Goal: Navigation & Orientation: Find specific page/section

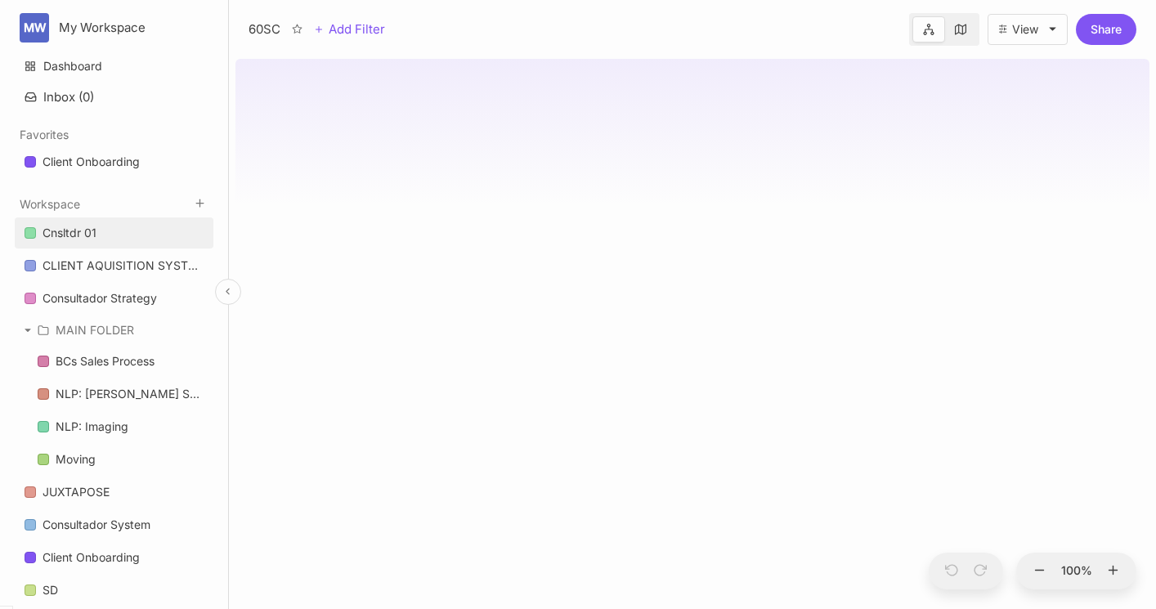
click at [91, 240] on div "Cnsltdr 01" at bounding box center [69, 233] width 54 height 20
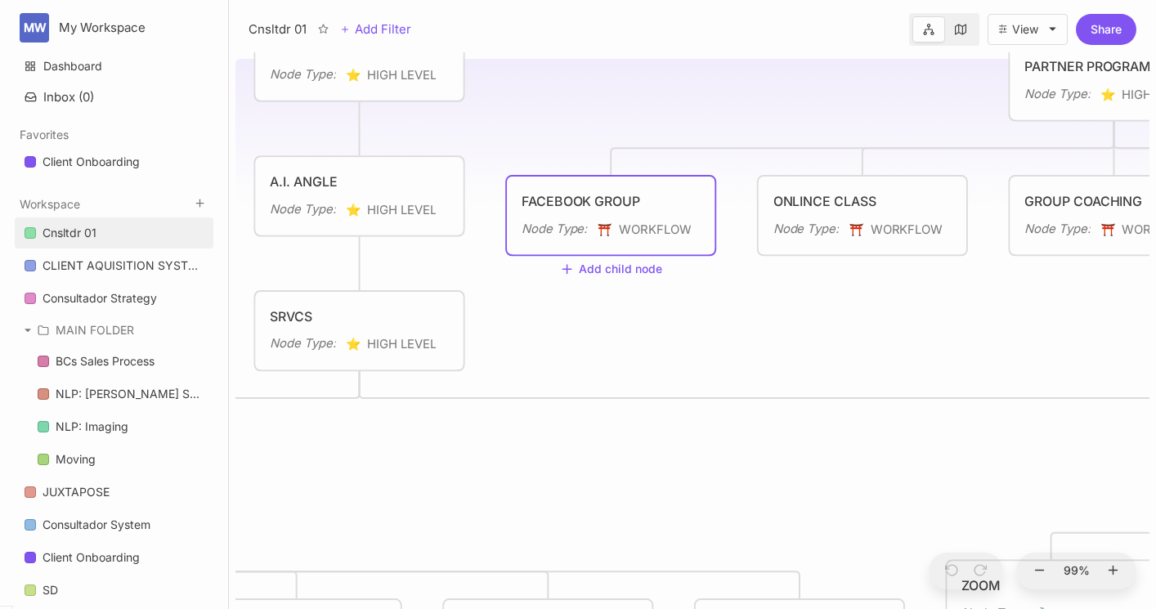
click at [608, 206] on div "FACEBOOK GROUP" at bounding box center [610, 201] width 178 height 20
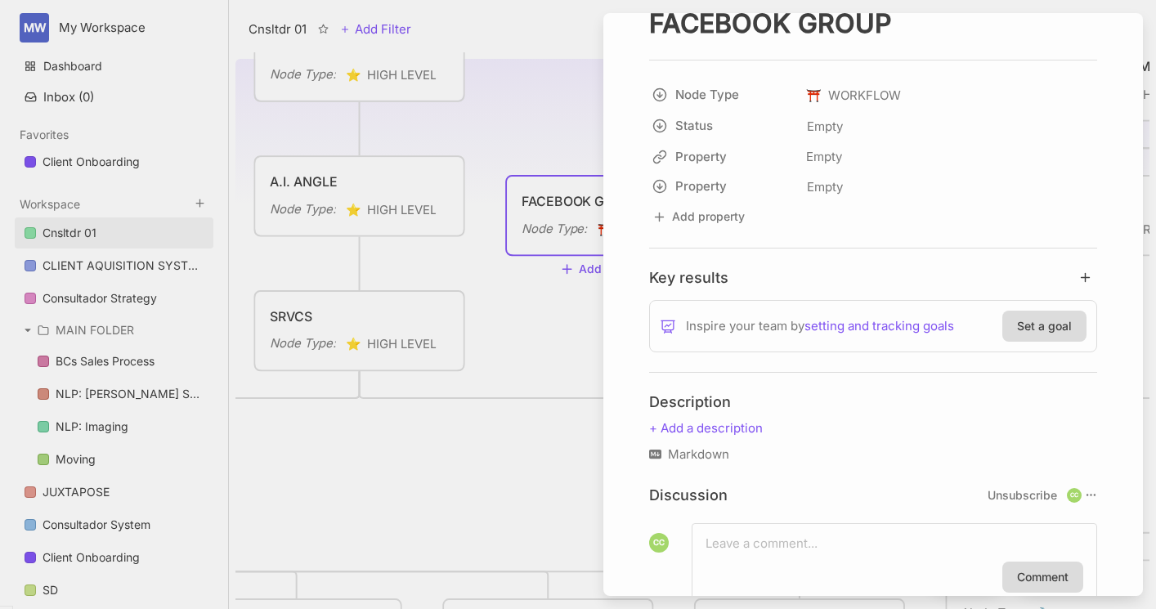
scroll to position [158, 0]
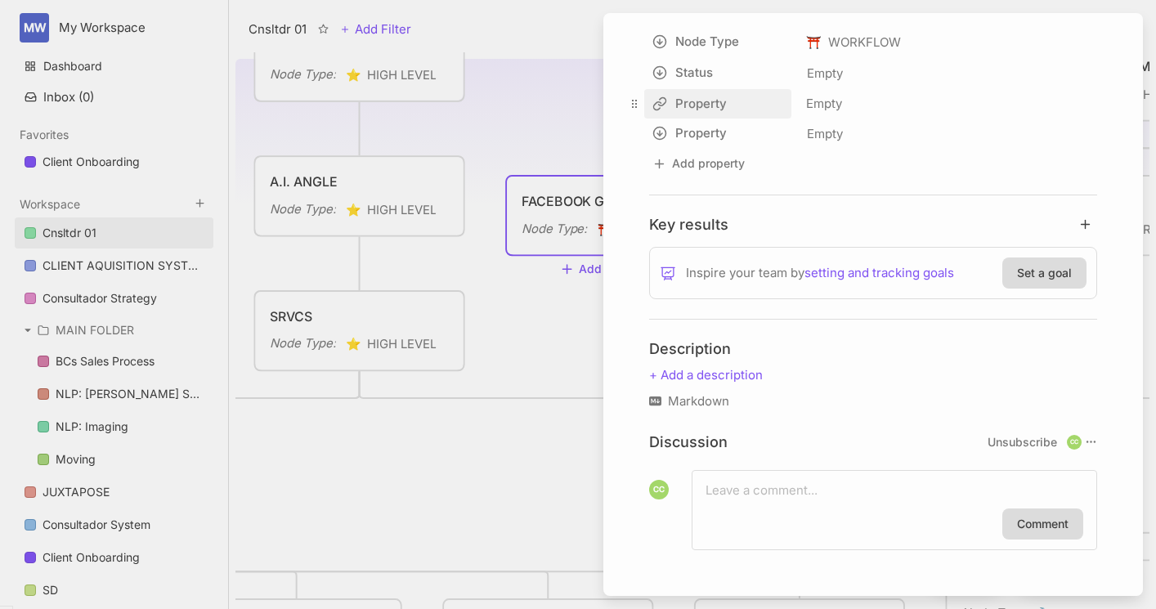
click at [691, 106] on html "MW My Workspace Dashboard Inbox ( 0 ) Favorites Client Onboarding To pick up a …" at bounding box center [578, 304] width 1156 height 609
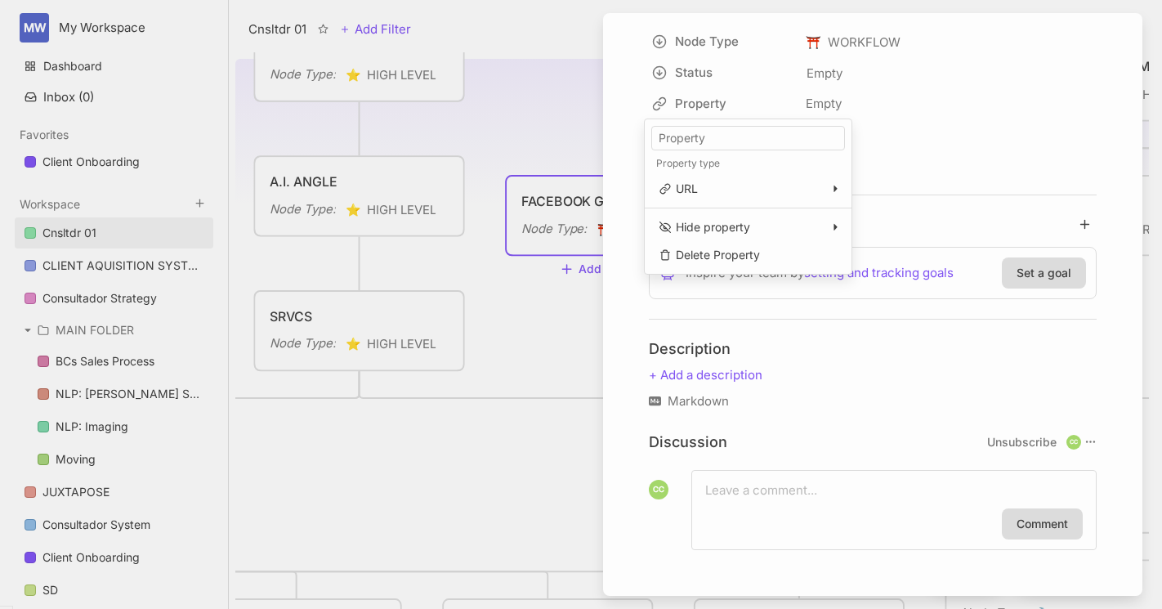
click at [535, 141] on html "MW My Workspace Dashboard Inbox ( 0 ) Favorites Client Onboarding To pick up a …" at bounding box center [581, 304] width 1162 height 609
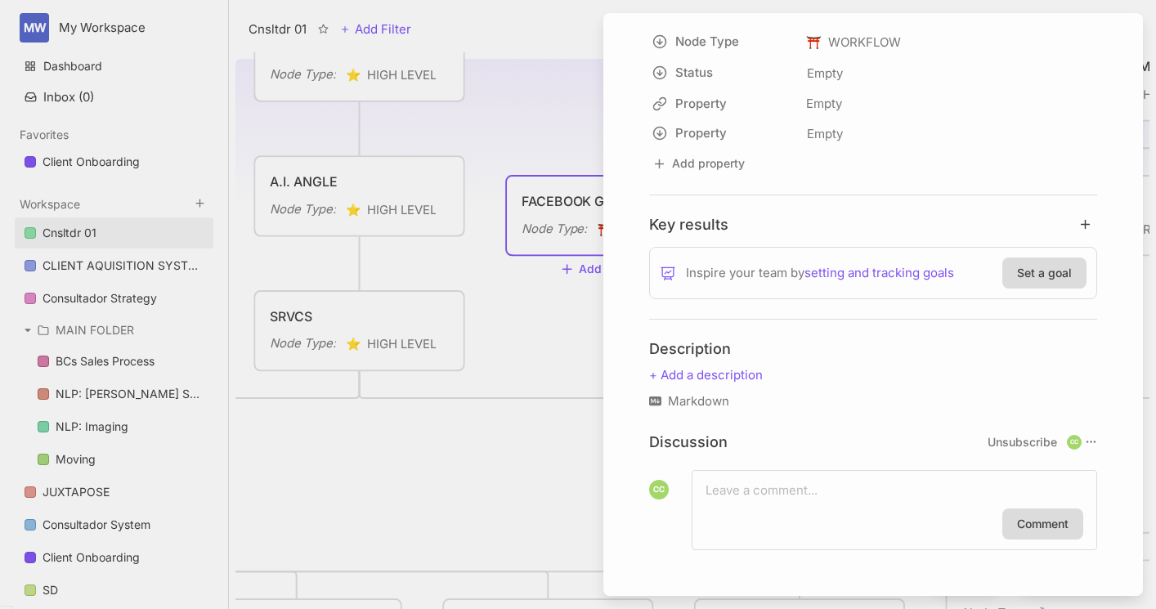
click at [534, 302] on div at bounding box center [578, 304] width 1156 height 609
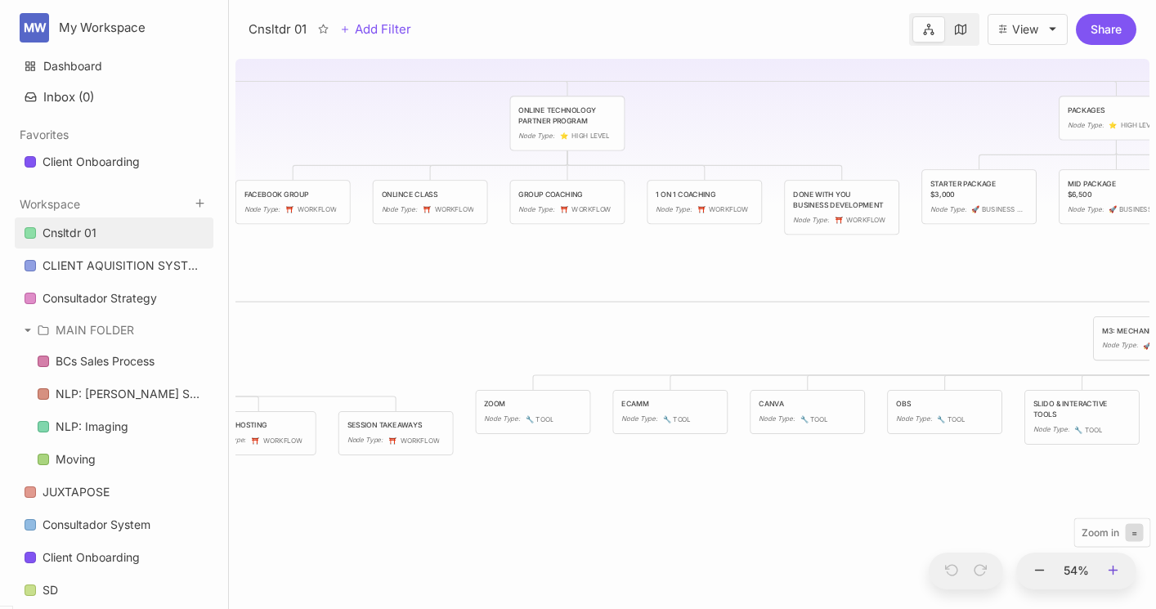
click at [1111, 568] on icon at bounding box center [1113, 570] width 15 height 15
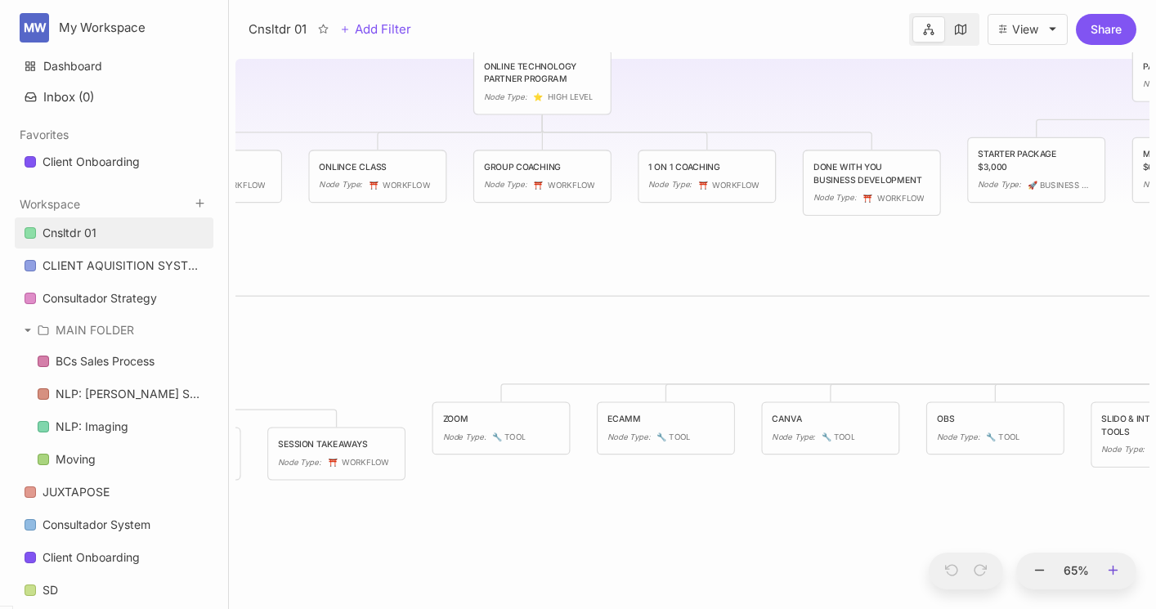
click at [1111, 568] on icon at bounding box center [1113, 570] width 15 height 15
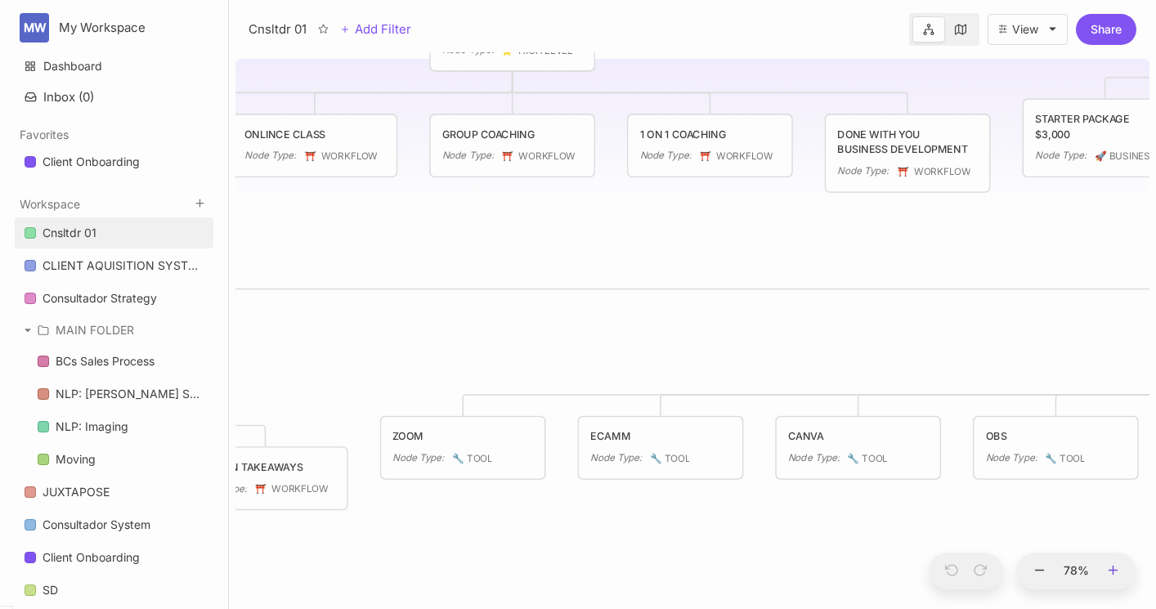
click at [1111, 568] on icon at bounding box center [1113, 570] width 15 height 15
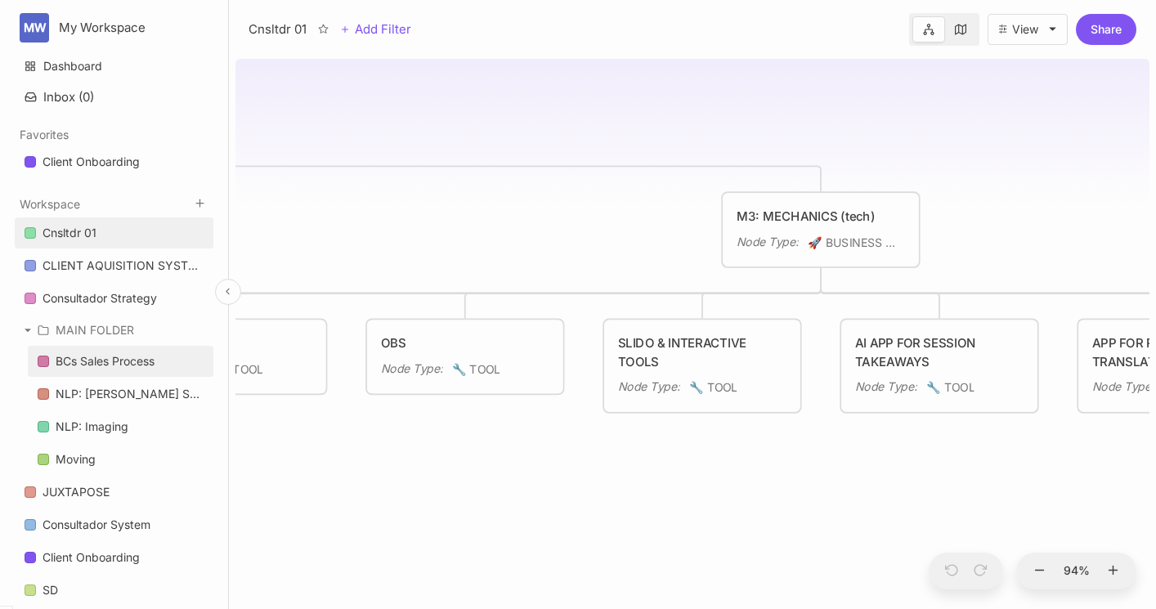
click at [105, 359] on div "BCs Sales Process" at bounding box center [105, 361] width 99 height 20
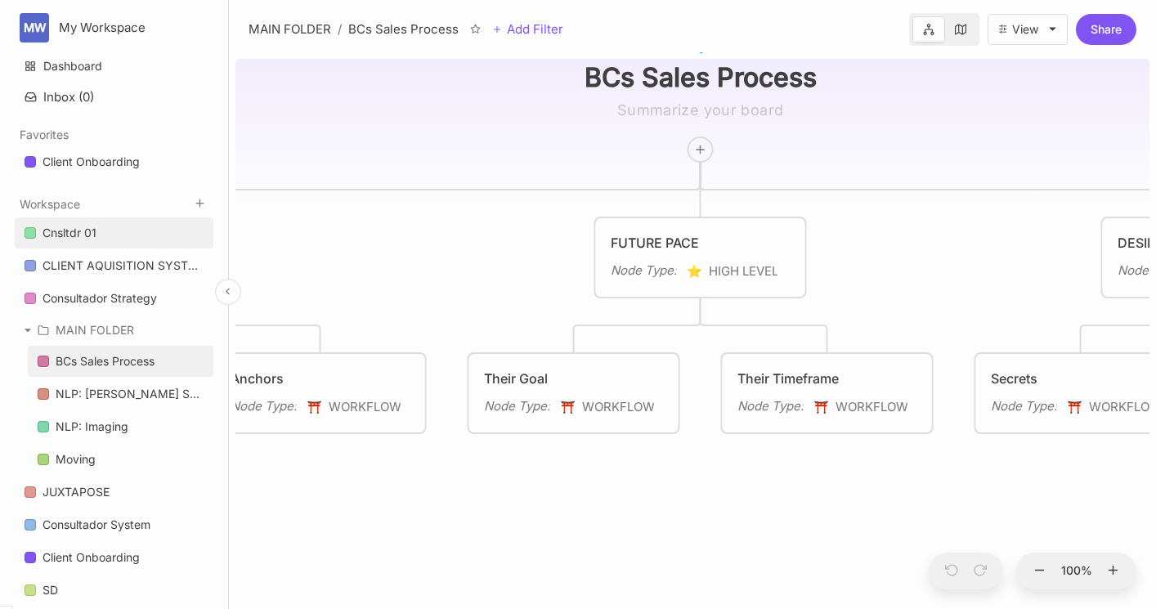
click at [74, 235] on div "Cnsltdr 01" at bounding box center [69, 233] width 54 height 20
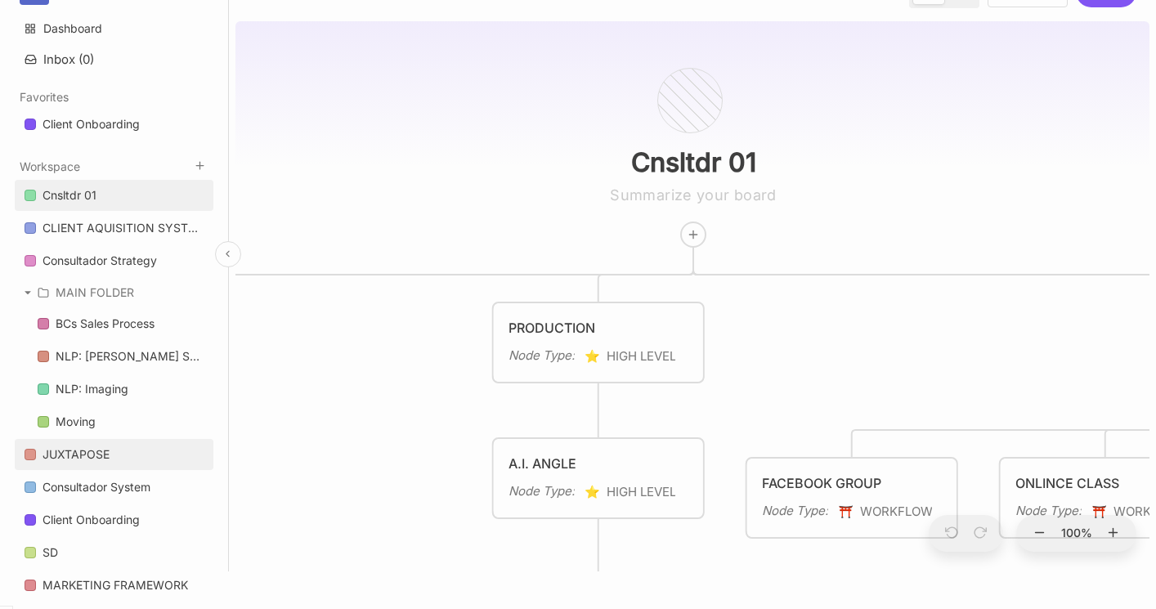
scroll to position [38, 0]
click at [97, 490] on div "Consultador System" at bounding box center [96, 486] width 108 height 20
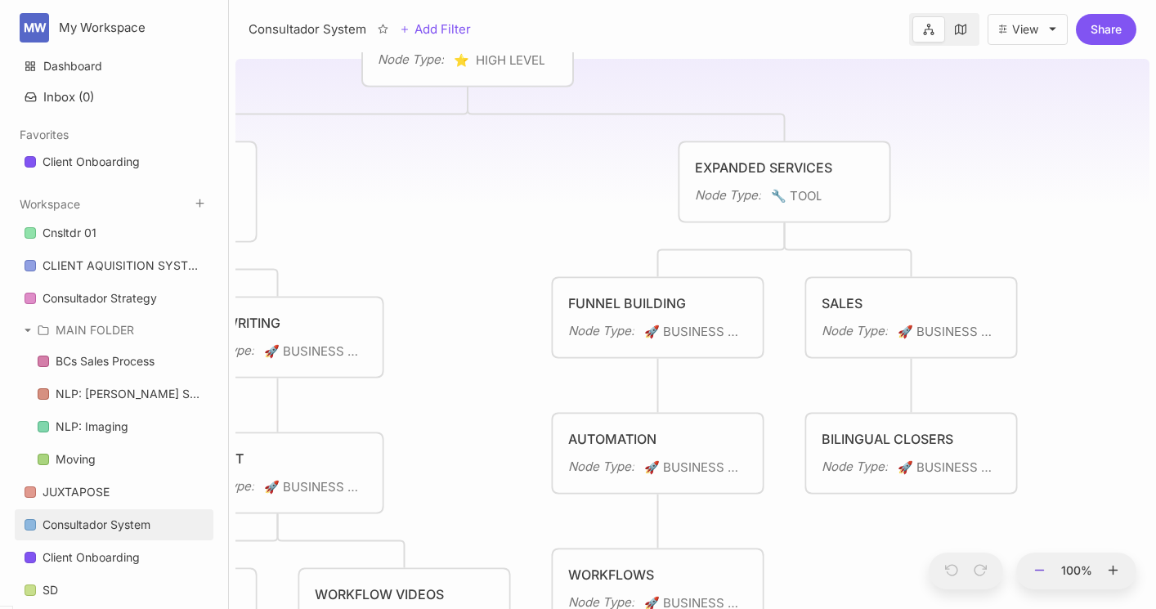
click at [1042, 568] on icon at bounding box center [1039, 570] width 15 height 15
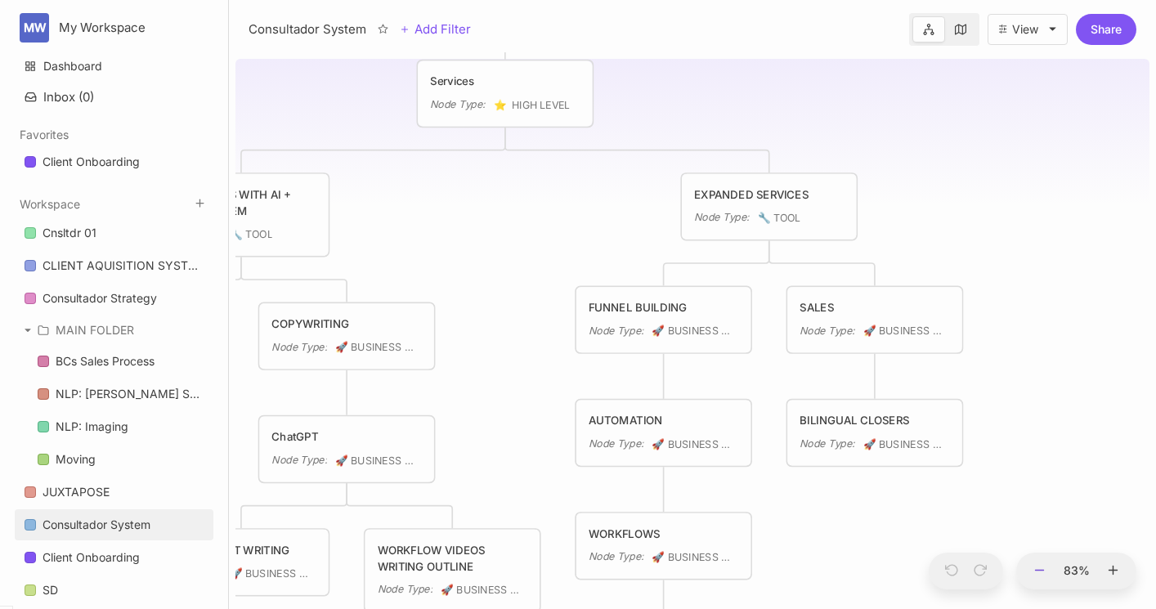
click at [1042, 568] on icon at bounding box center [1039, 570] width 15 height 15
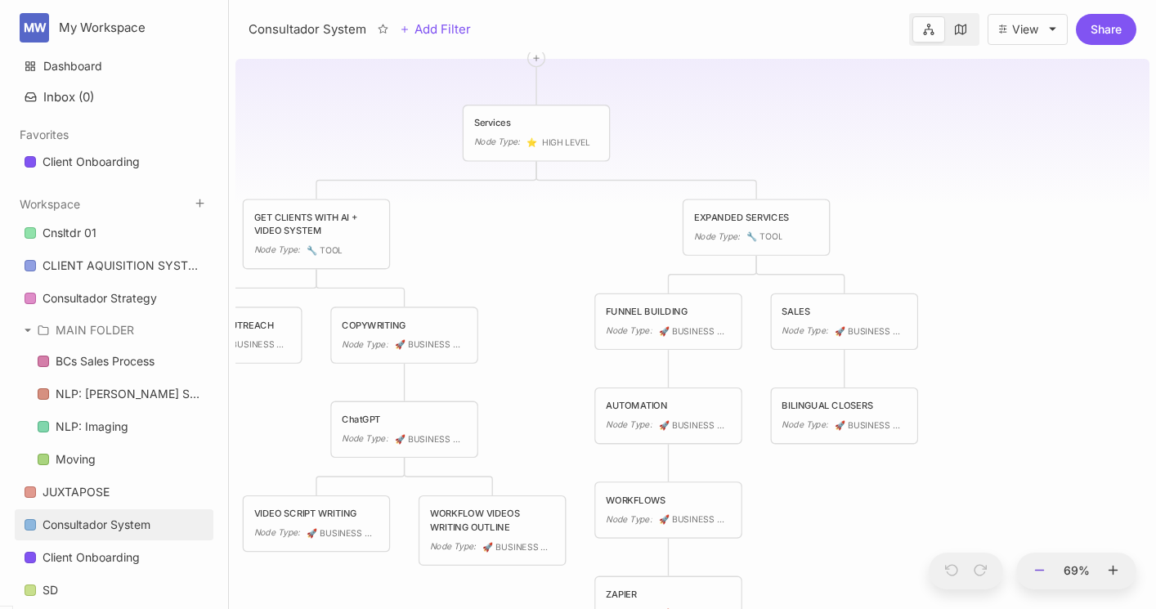
click at [1042, 568] on icon at bounding box center [1039, 570] width 15 height 15
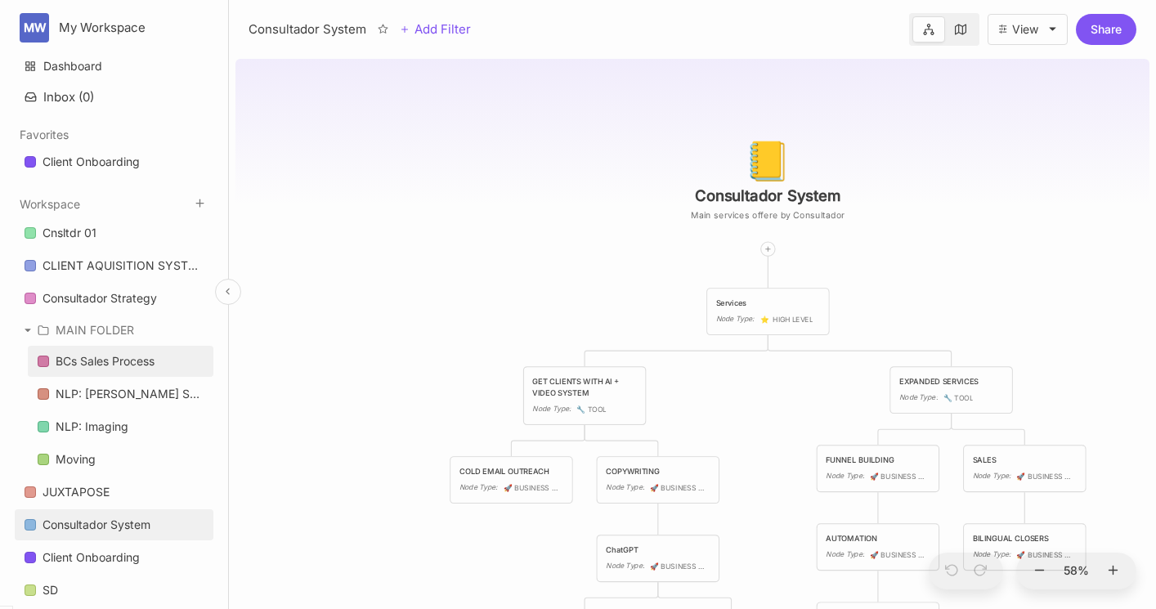
click at [113, 366] on div "BCs Sales Process" at bounding box center [105, 361] width 99 height 20
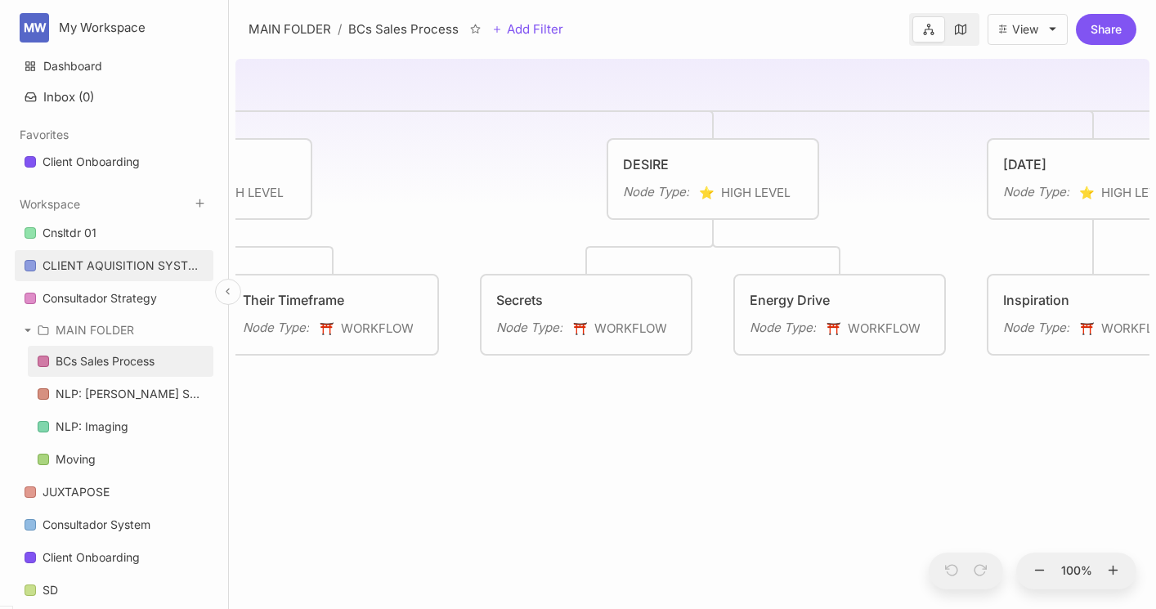
click at [93, 262] on div "CLIENT AQUISITION SYSTEM" at bounding box center [122, 266] width 161 height 20
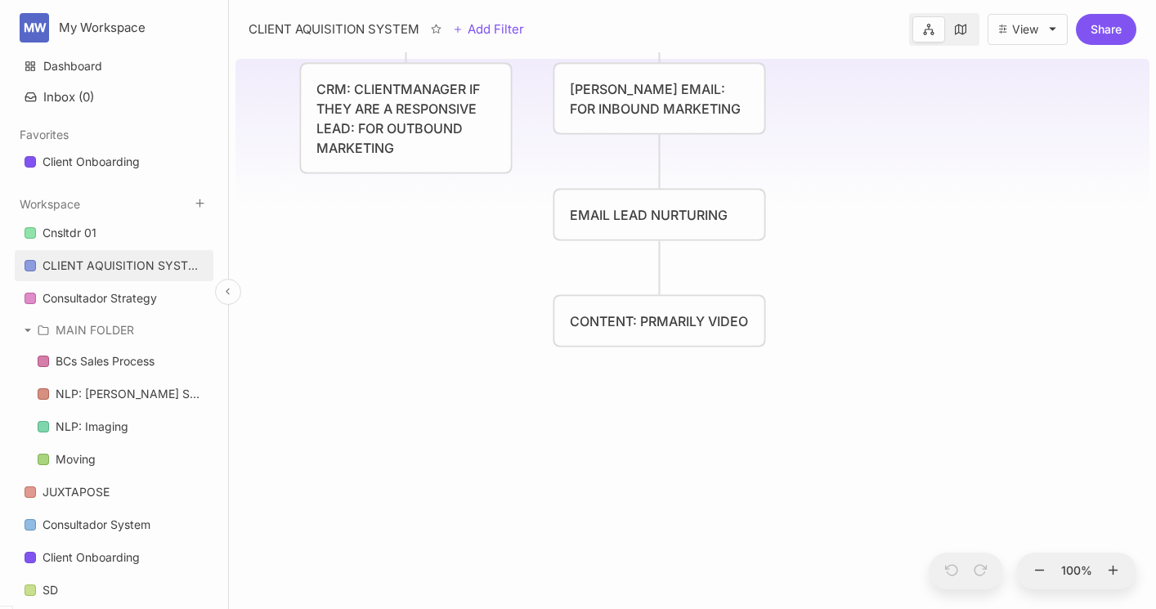
click at [228, 293] on icon at bounding box center [227, 291] width 11 height 11
